Goal: Task Accomplishment & Management: Understand process/instructions

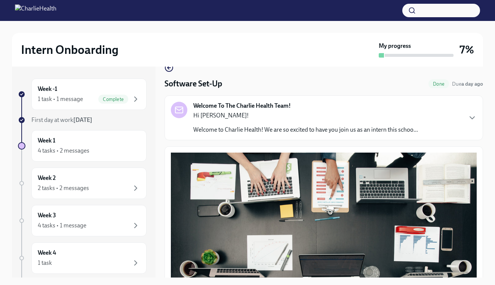
scroll to position [16, 0]
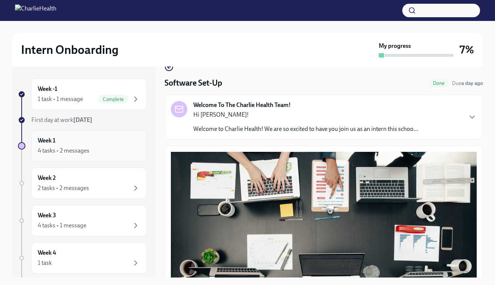
click at [112, 151] on div "4 tasks • 2 messages" at bounding box center [89, 150] width 102 height 9
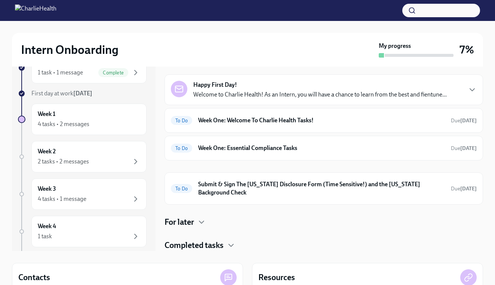
scroll to position [28, 0]
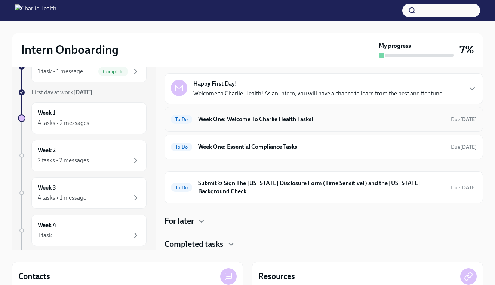
click at [347, 124] on div "To Do Week One: Welcome To Charlie Health Tasks! Due [DATE]" at bounding box center [324, 119] width 306 height 12
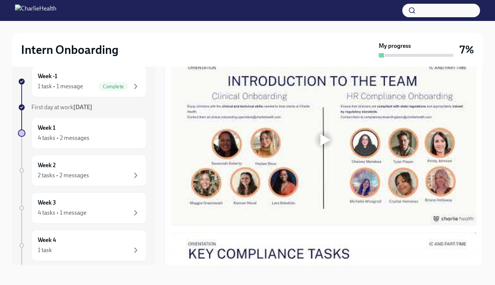
scroll to position [388, 0]
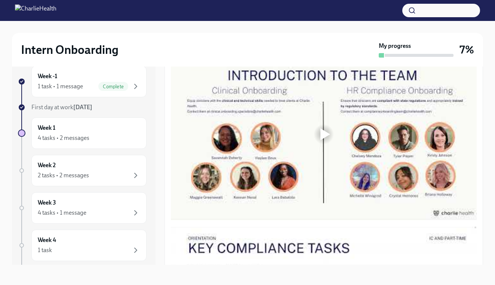
click at [333, 135] on div at bounding box center [324, 134] width 24 height 24
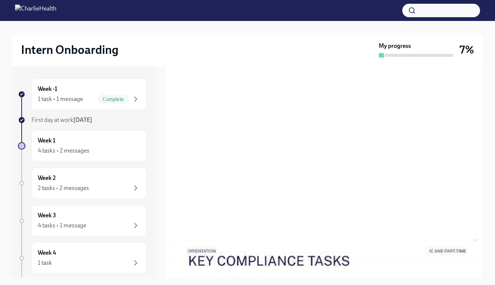
scroll to position [0, 0]
click at [131, 145] on div "Week 1 4 tasks • 2 messages" at bounding box center [89, 145] width 102 height 19
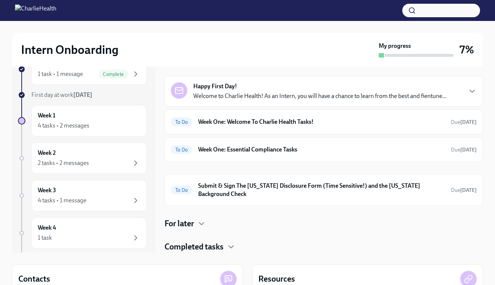
scroll to position [24, 0]
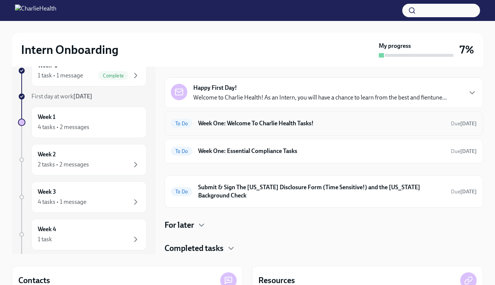
click at [343, 120] on h6 "Week One: Welcome To Charlie Health Tasks!" at bounding box center [321, 123] width 247 height 8
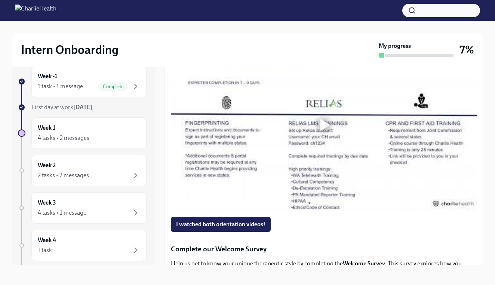
scroll to position [556, 0]
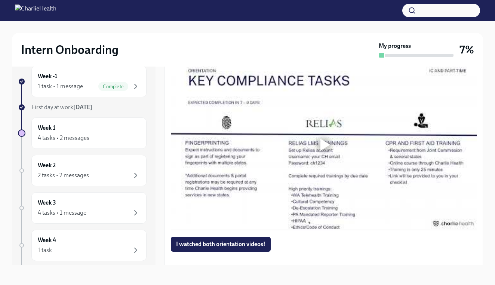
click at [326, 136] on div at bounding box center [324, 145] width 24 height 24
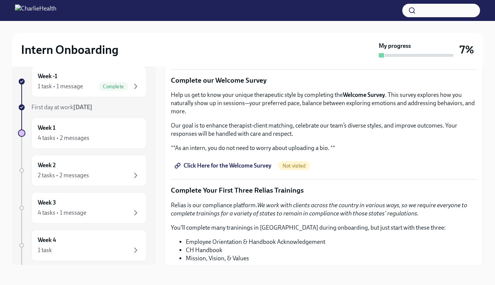
scroll to position [745, 0]
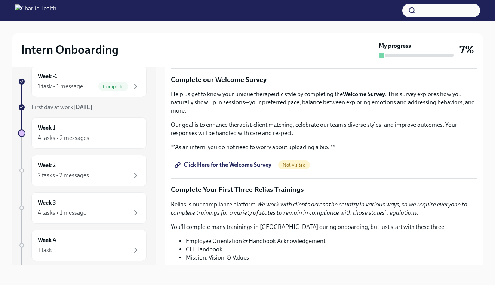
click at [251, 162] on span "Click Here for the Welcome Survey" at bounding box center [223, 164] width 95 height 7
